Goal: Information Seeking & Learning: Find specific fact

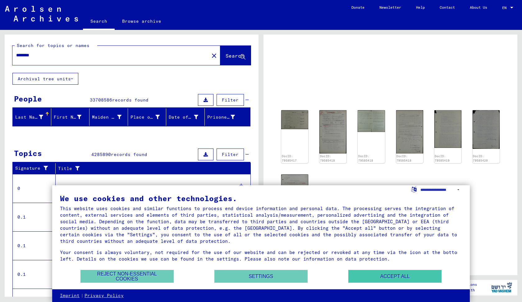
click at [392, 278] on button "Accept all" at bounding box center [395, 276] width 93 height 13
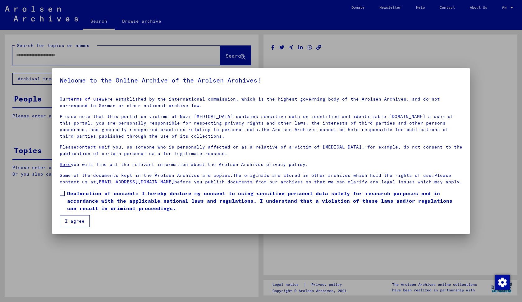
type input "********"
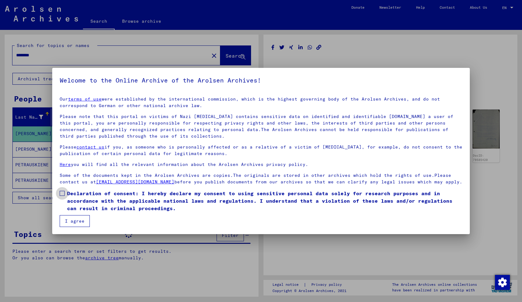
click at [63, 196] on span at bounding box center [62, 193] width 5 height 5
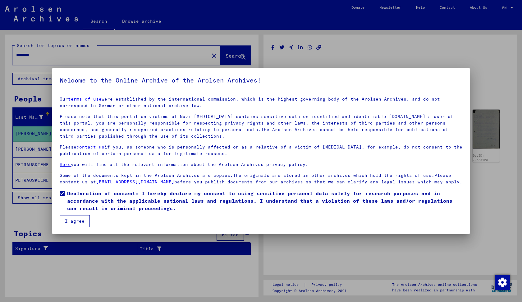
click at [71, 224] on button "I agree" at bounding box center [75, 221] width 30 height 12
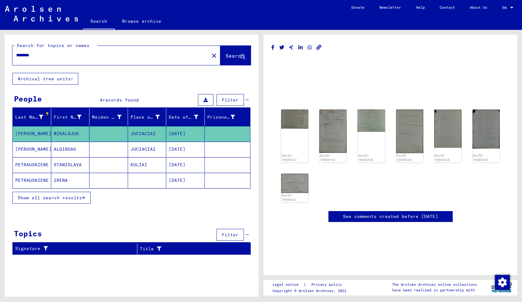
click at [116, 134] on mat-cell at bounding box center [109, 133] width 39 height 15
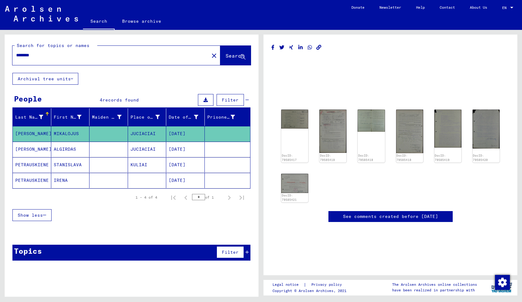
click at [116, 134] on mat-cell at bounding box center [109, 133] width 39 height 15
click at [68, 136] on mat-cell "MIKALOJUS" at bounding box center [70, 133] width 39 height 15
click at [32, 132] on mat-cell "[PERSON_NAME]" at bounding box center [32, 133] width 39 height 15
click at [301, 138] on div "DocID: 79585417" at bounding box center [295, 135] width 29 height 55
click at [298, 122] on img at bounding box center [295, 118] width 29 height 20
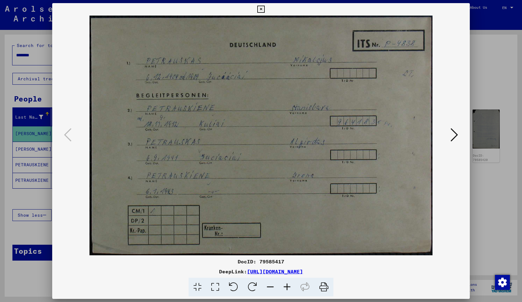
click at [298, 122] on img at bounding box center [261, 135] width 376 height 239
click at [265, 9] on icon at bounding box center [260, 9] width 7 height 7
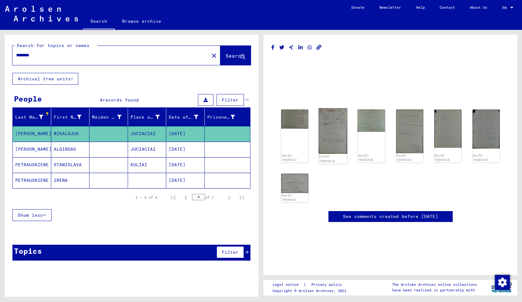
click at [329, 135] on img at bounding box center [333, 130] width 29 height 45
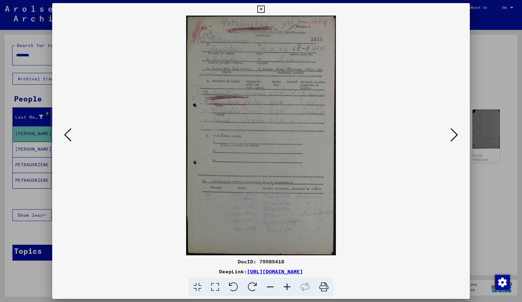
click at [460, 137] on button at bounding box center [454, 135] width 11 height 18
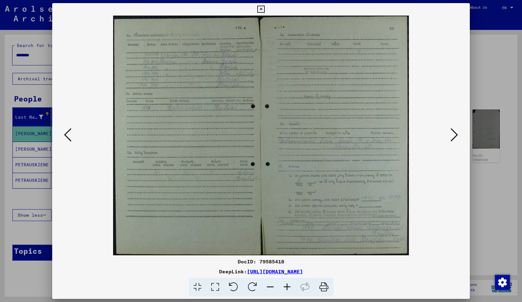
click at [460, 137] on button at bounding box center [454, 135] width 11 height 18
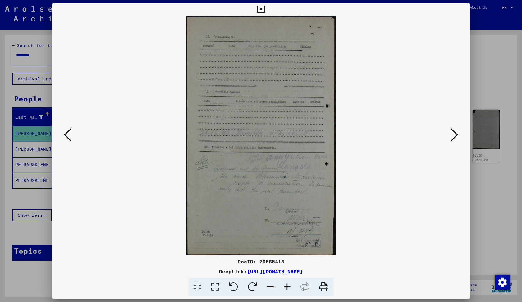
click at [460, 137] on button at bounding box center [454, 135] width 11 height 18
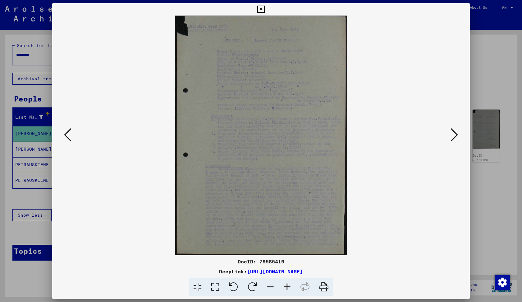
click at [265, 10] on icon at bounding box center [260, 9] width 7 height 7
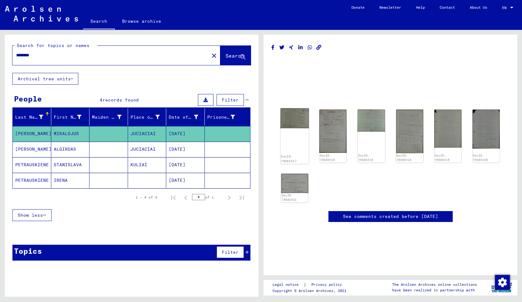
click at [292, 122] on img at bounding box center [295, 118] width 29 height 20
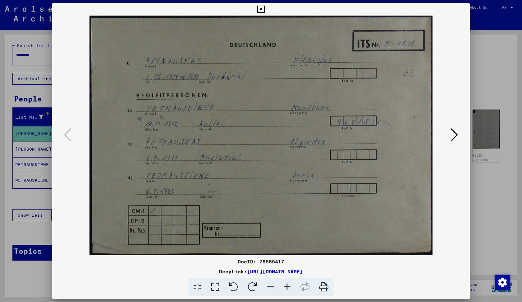
click at [265, 9] on icon at bounding box center [260, 9] width 7 height 7
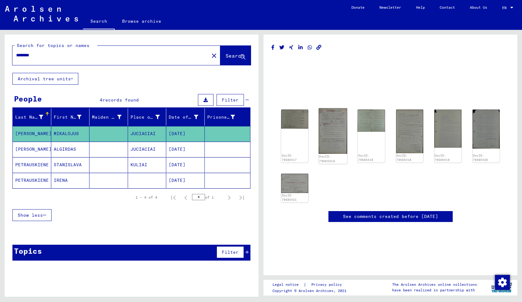
click at [341, 141] on img at bounding box center [333, 130] width 29 height 45
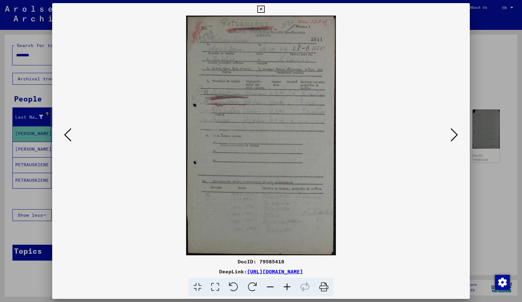
click at [265, 9] on icon at bounding box center [260, 9] width 7 height 7
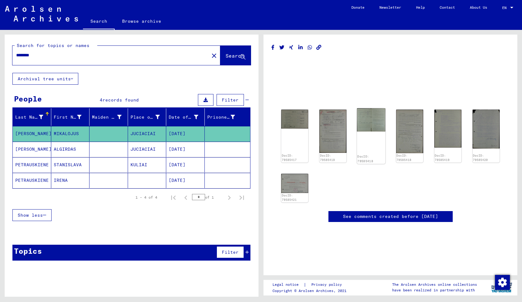
click at [370, 136] on div "DocID: 79585418" at bounding box center [371, 135] width 29 height 55
click at [371, 122] on img at bounding box center [371, 119] width 29 height 23
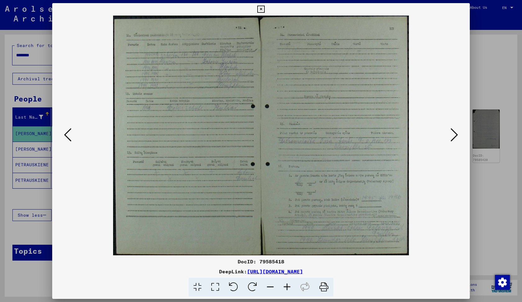
click at [265, 10] on icon at bounding box center [260, 9] width 7 height 7
